Goal: Information Seeking & Learning: Understand process/instructions

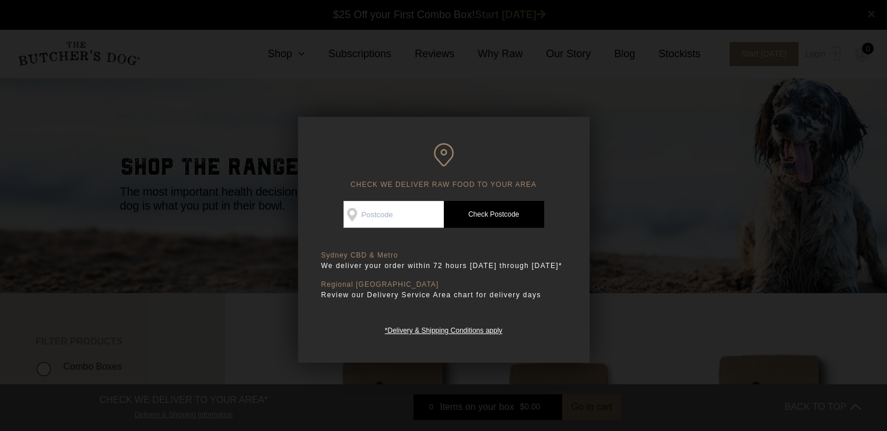
drag, startPoint x: 0, startPoint y: 0, endPoint x: 426, endPoint y: 209, distance: 475.1
click at [426, 209] on input "Check Availability At" at bounding box center [394, 214] width 100 height 27
type input "3134"
click at [480, 218] on link "Check Postcode" at bounding box center [494, 214] width 100 height 27
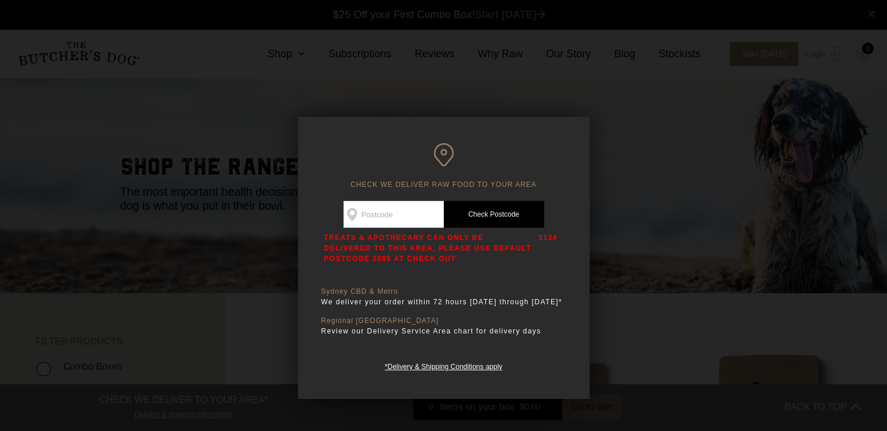
click at [677, 108] on div at bounding box center [443, 215] width 887 height 431
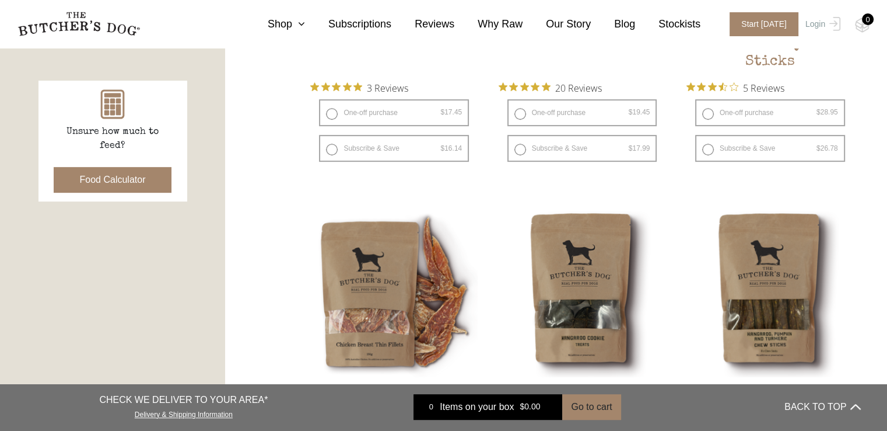
scroll to position [513, 0]
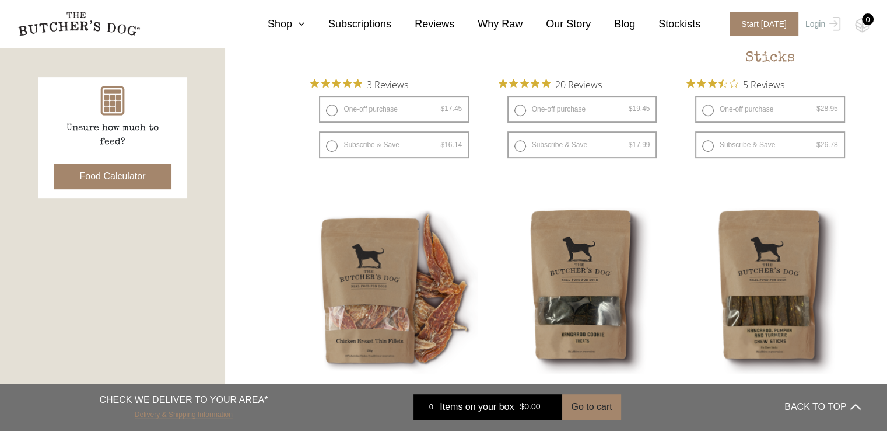
click at [211, 416] on link "Delivery & Shipping Information" at bounding box center [184, 412] width 98 height 11
